Goal: Information Seeking & Learning: Find specific page/section

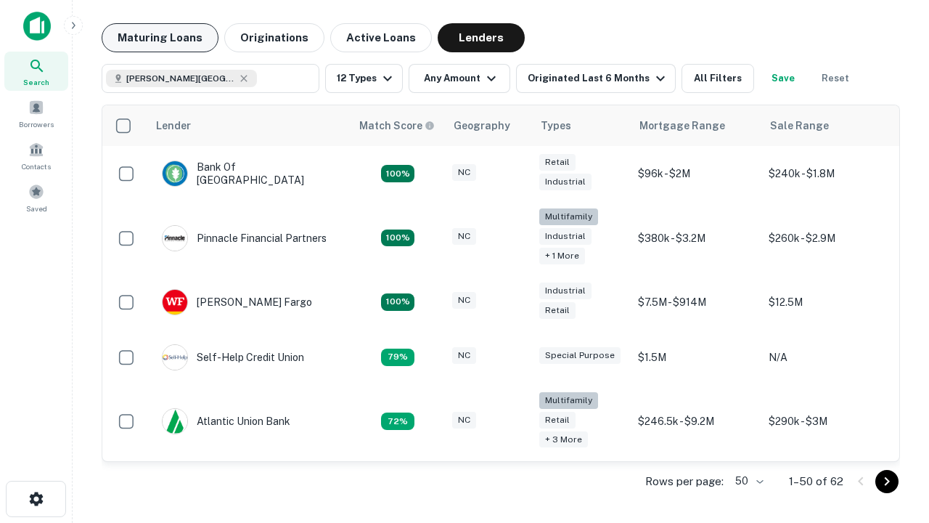
click at [160, 38] on button "Maturing Loans" at bounding box center [160, 37] width 117 height 29
